Goal: Task Accomplishment & Management: Use online tool/utility

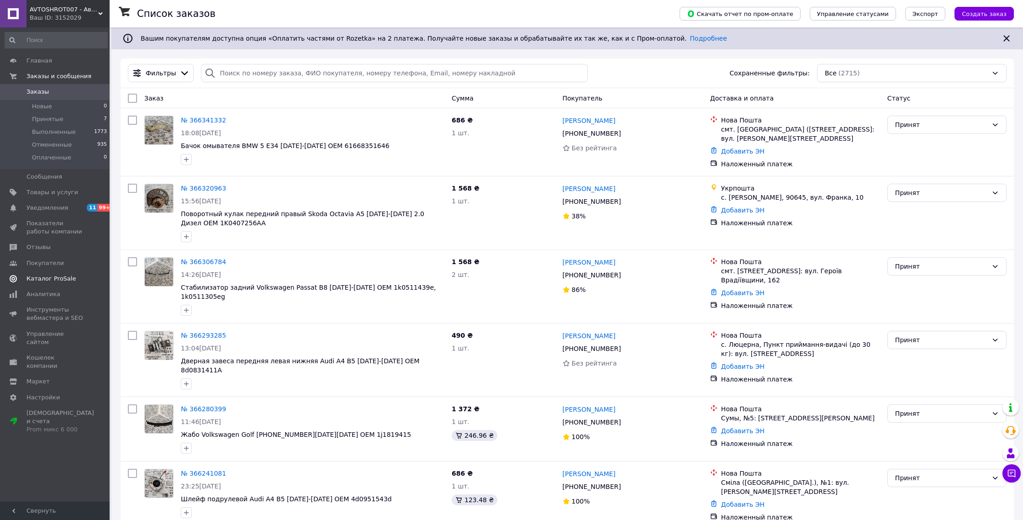
click at [63, 280] on span "Каталог ProSale" at bounding box center [50, 278] width 49 height 8
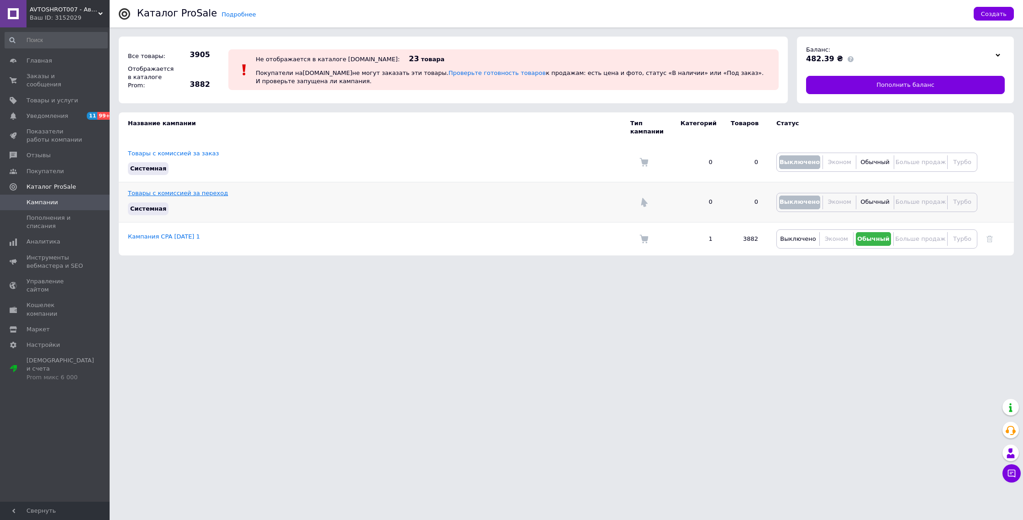
click at [173, 194] on link "Товары с комиссией за переход" at bounding box center [178, 193] width 100 height 7
click at [158, 236] on link "Кампания CPA [DATE] 1" at bounding box center [164, 236] width 72 height 7
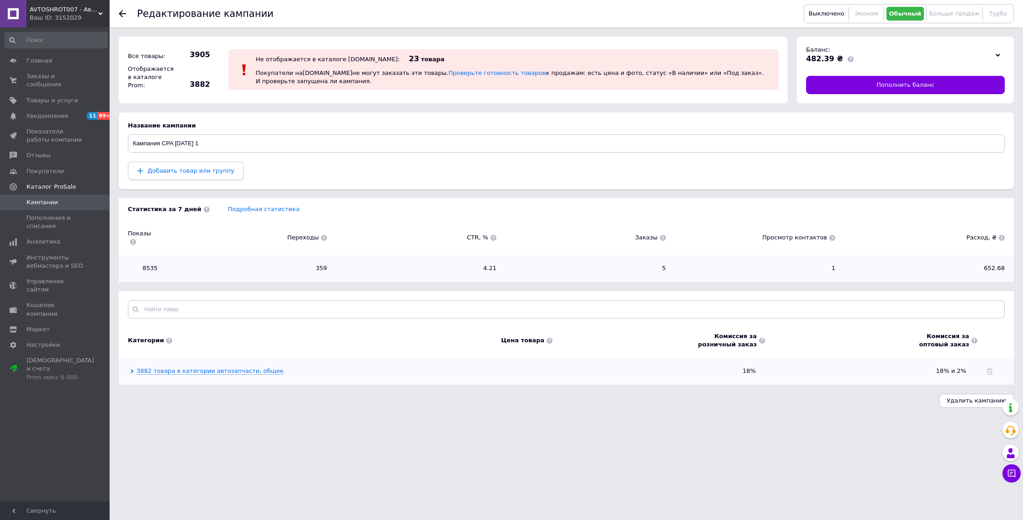
click at [202, 171] on span "Добавить товар или группу" at bounding box center [191, 170] width 87 height 7
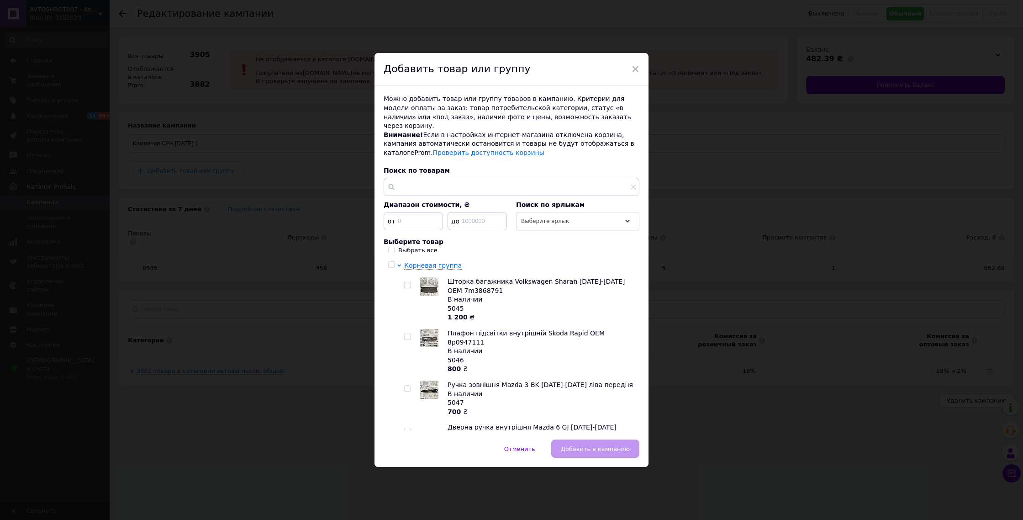
click at [405, 246] on div "Выбрать все" at bounding box center [417, 250] width 39 height 8
click at [394, 247] on input "Выбрать все" at bounding box center [391, 250] width 6 height 6
checkbox input "true"
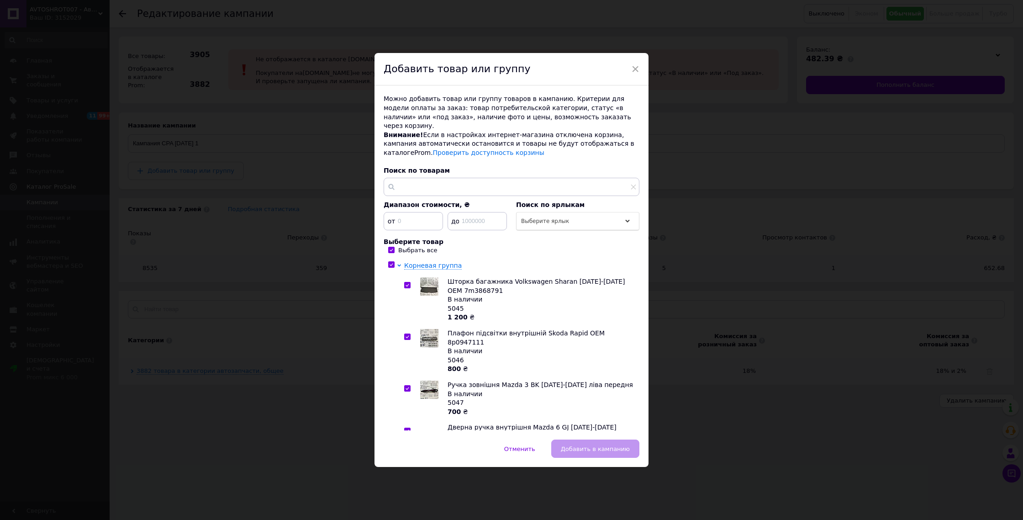
checkbox input "true"
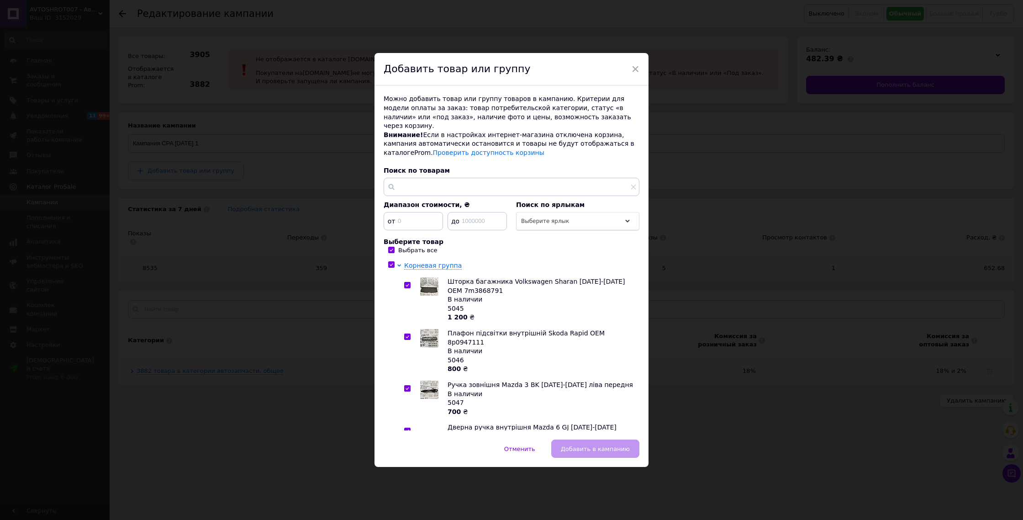
checkbox input "true"
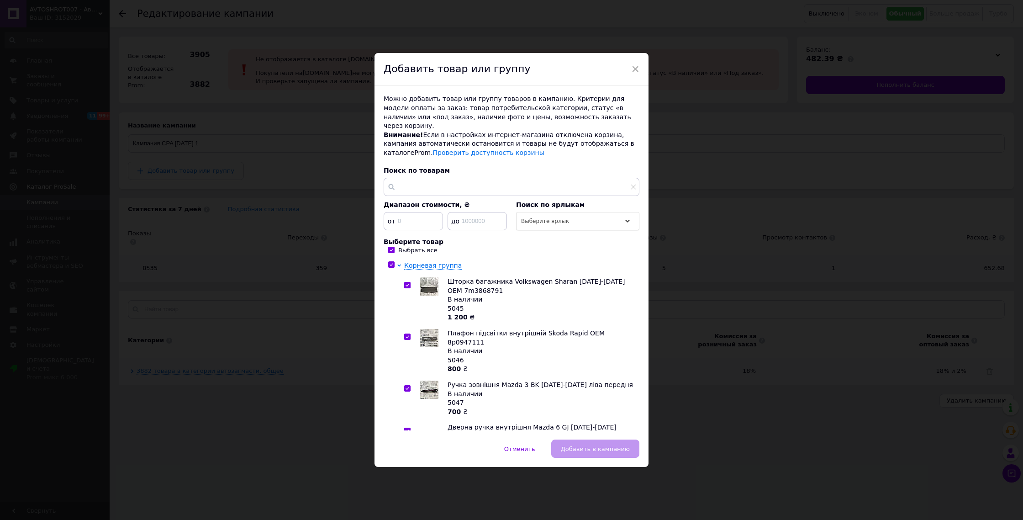
checkbox input "true"
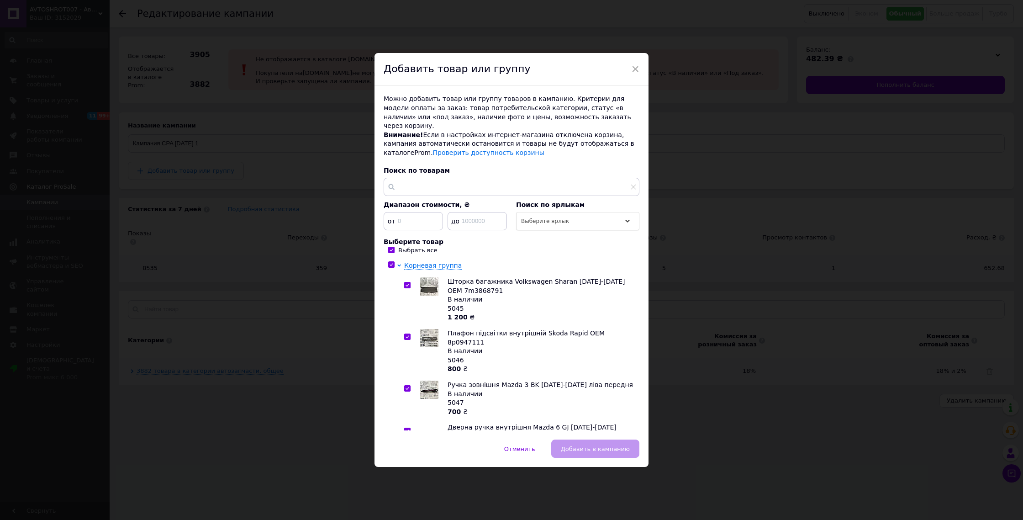
checkbox input "true"
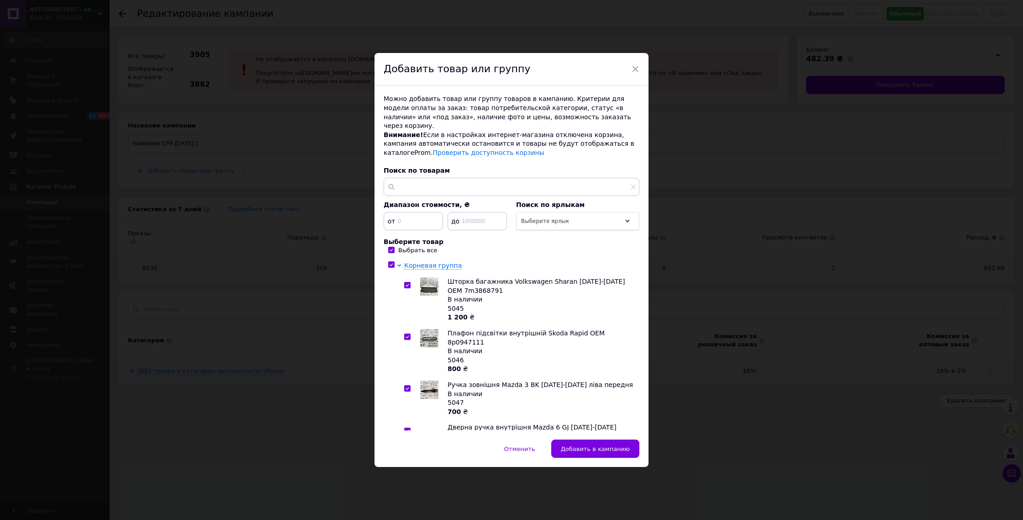
click at [614, 445] on span "Добавить в кампанию" at bounding box center [595, 448] width 69 height 7
